Goal: Find specific page/section: Find specific page/section

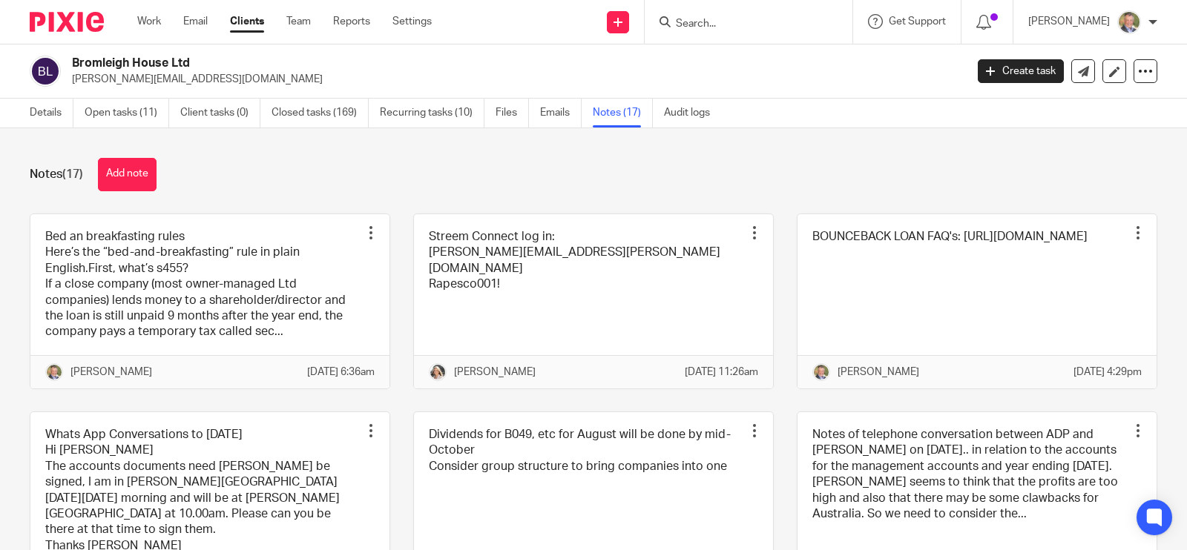
click at [764, 24] on input "Search" at bounding box center [741, 24] width 134 height 13
type input "s"
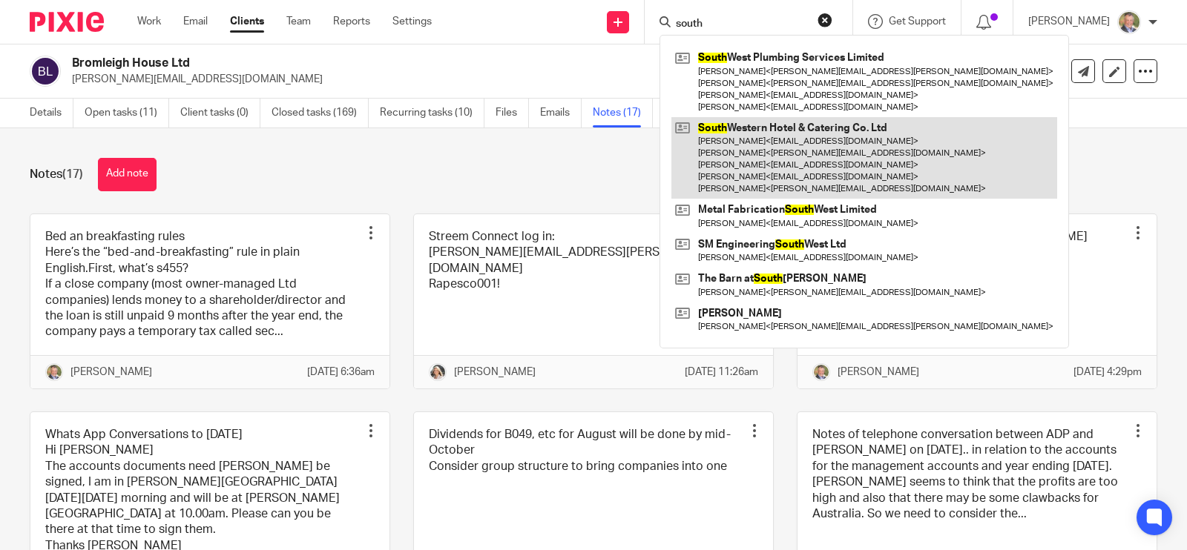
type input "south"
click at [806, 139] on link at bounding box center [864, 158] width 386 height 82
